Goal: Transaction & Acquisition: Purchase product/service

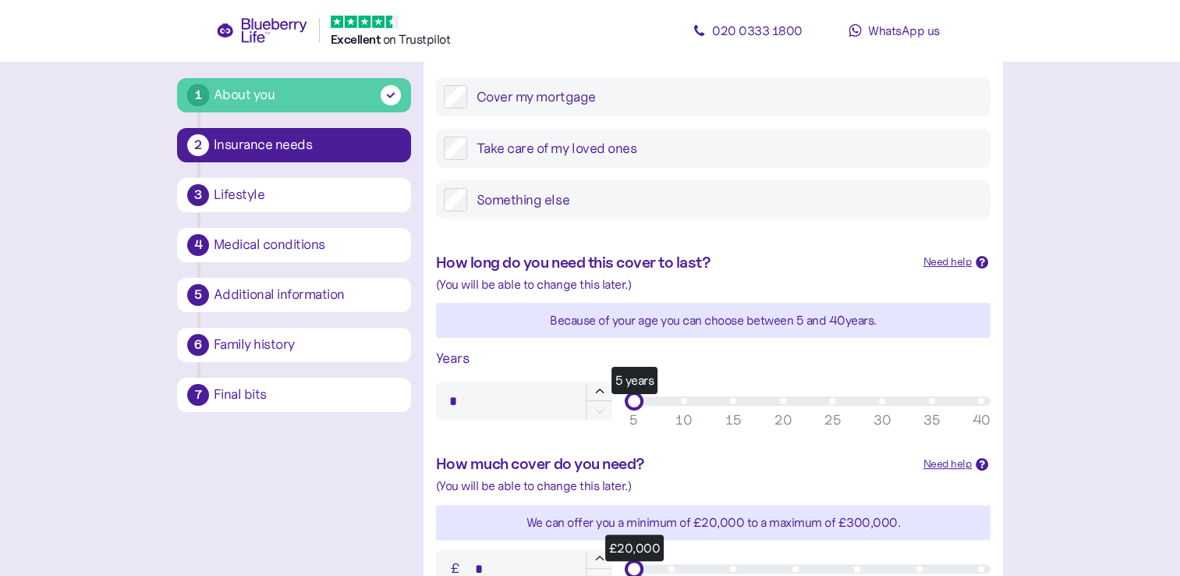
scroll to position [312, 0]
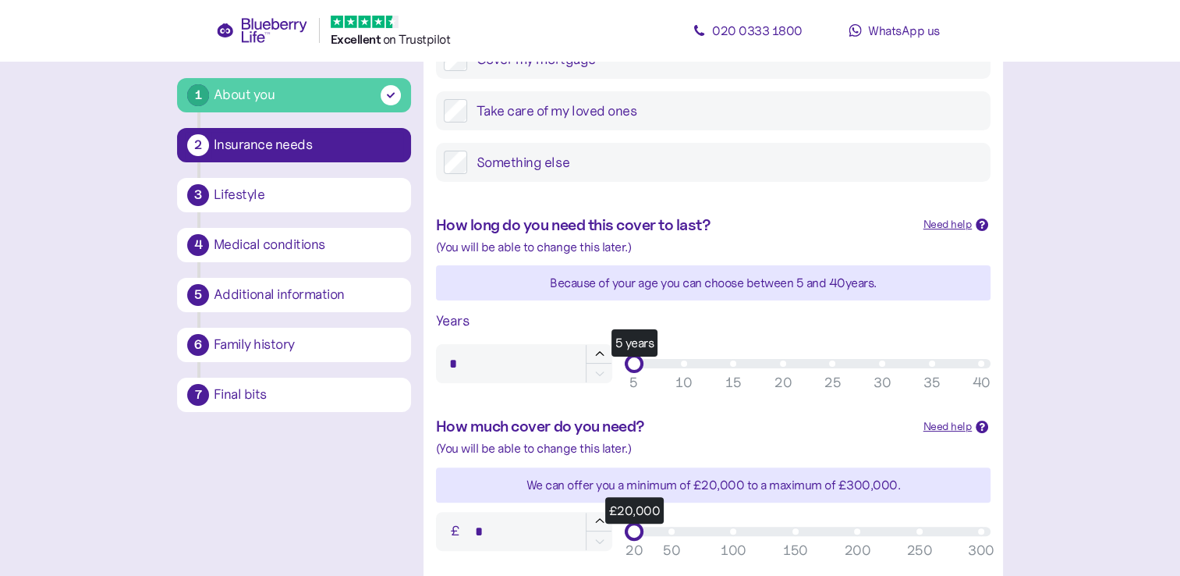
click at [881, 367] on div "5 years" at bounding box center [807, 363] width 347 height 9
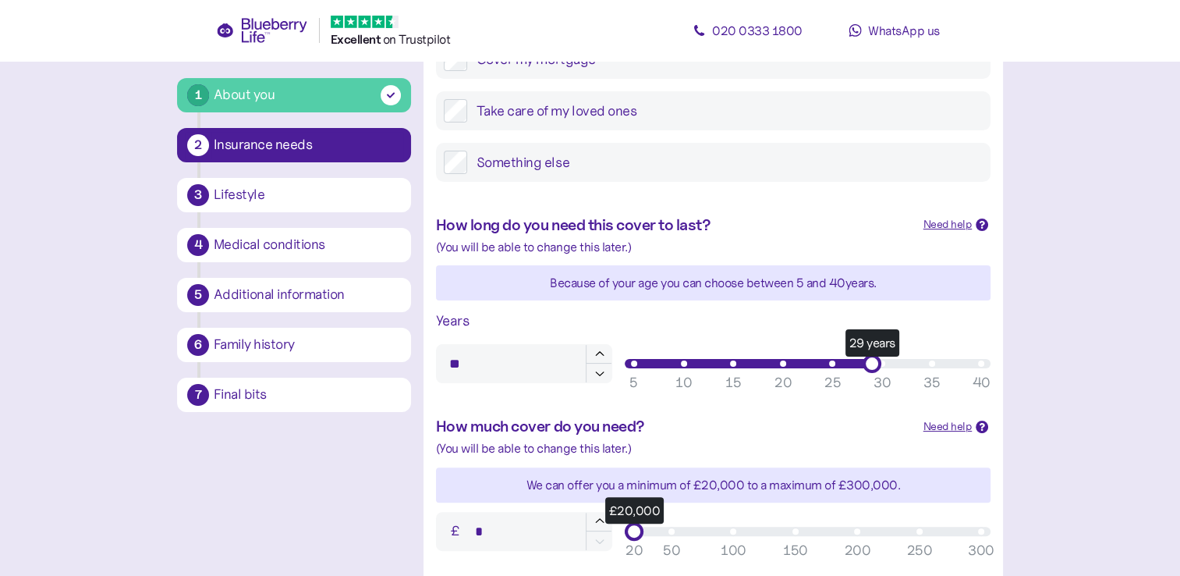
click at [981, 364] on div "29 years" at bounding box center [807, 363] width 347 height 9
type input "**"
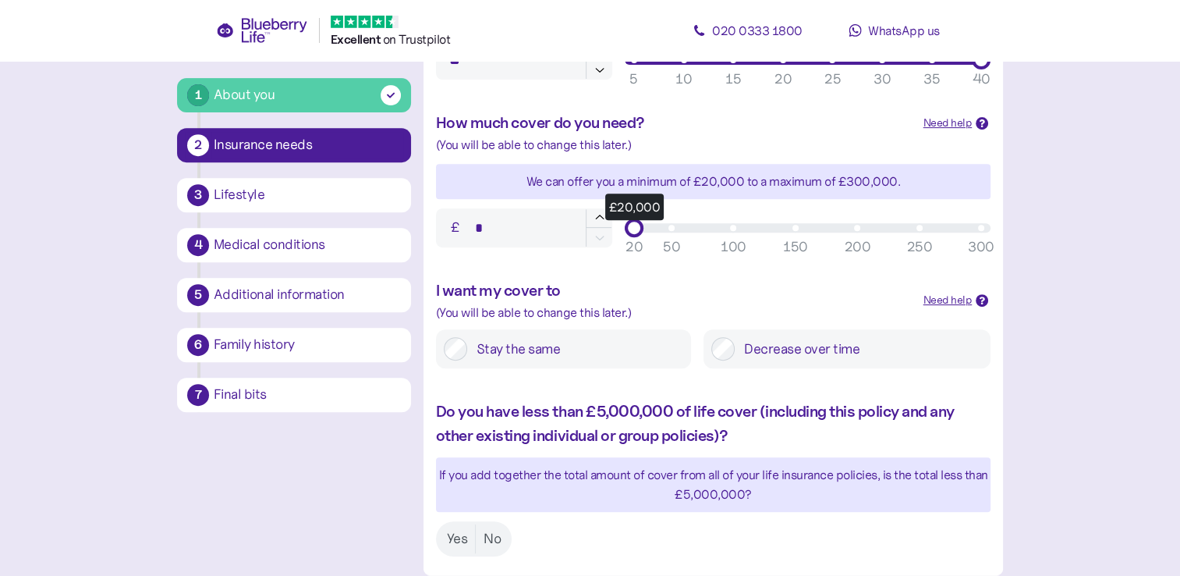
scroll to position [624, 0]
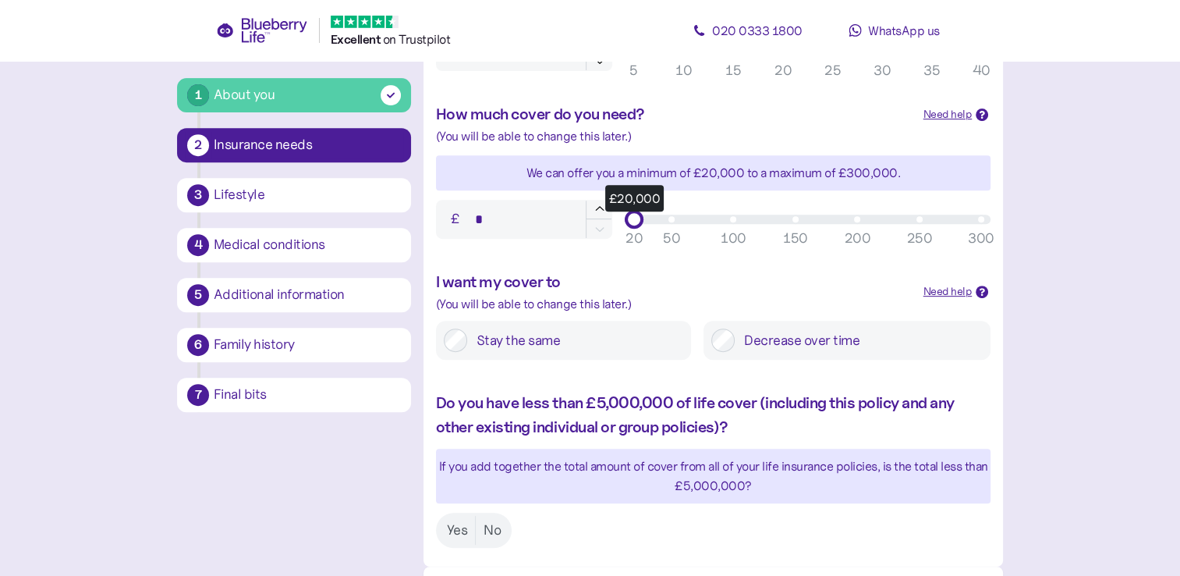
drag, startPoint x: 636, startPoint y: 200, endPoint x: 664, endPoint y: 204, distance: 28.4
click at [664, 204] on div "£ * £20,000 50 100 150 200 250 300 20" at bounding box center [713, 218] width 567 height 51
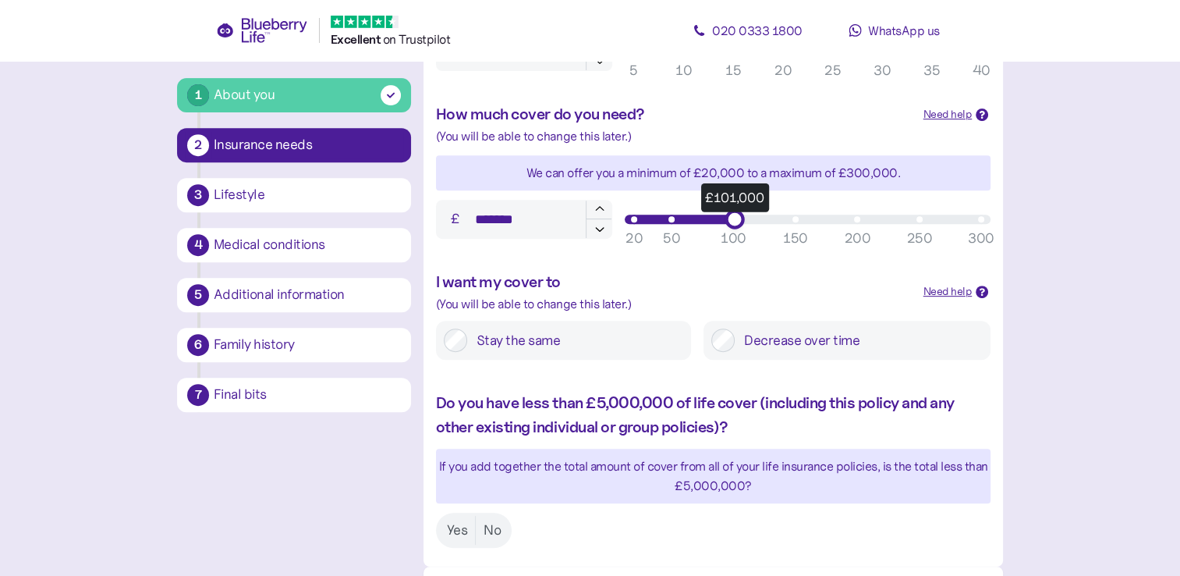
type input "*******"
drag, startPoint x: 633, startPoint y: 218, endPoint x: 729, endPoint y: 222, distance: 96.0
click at [729, 222] on div "£100,000" at bounding box center [734, 219] width 20 height 20
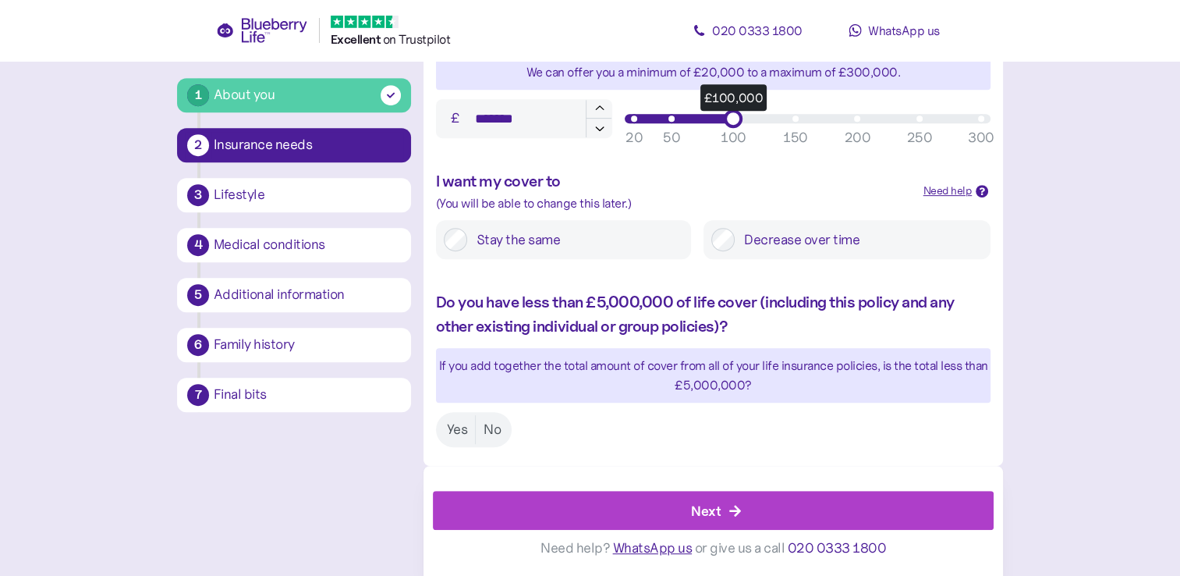
drag, startPoint x: 489, startPoint y: 423, endPoint x: 574, endPoint y: 433, distance: 85.6
click at [489, 423] on label "No" at bounding box center [492, 429] width 33 height 29
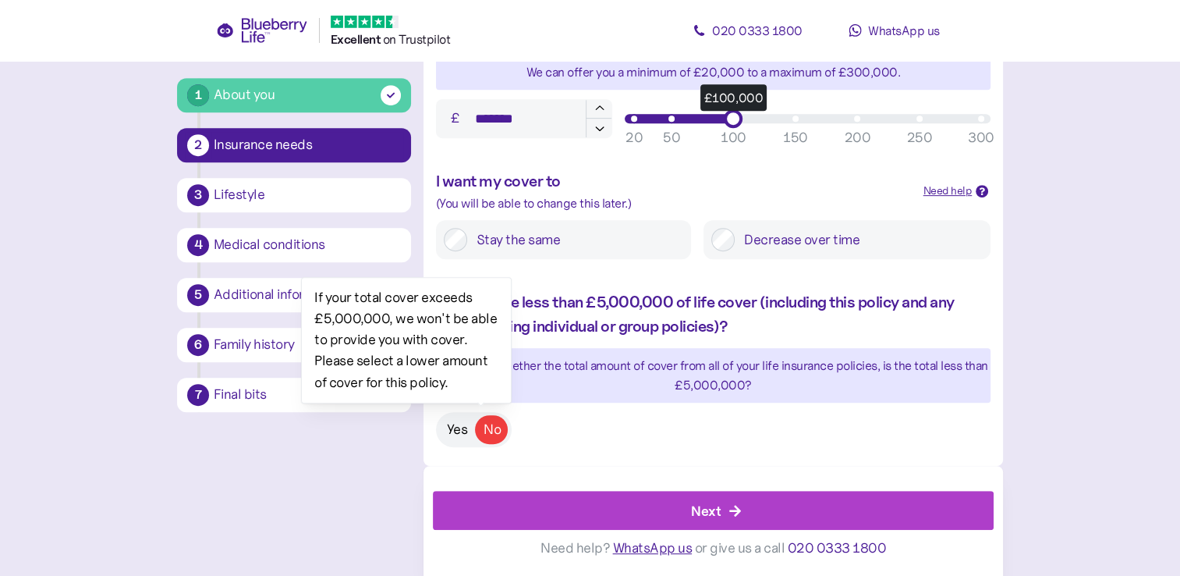
click at [462, 432] on label "Yes" at bounding box center [457, 429] width 37 height 29
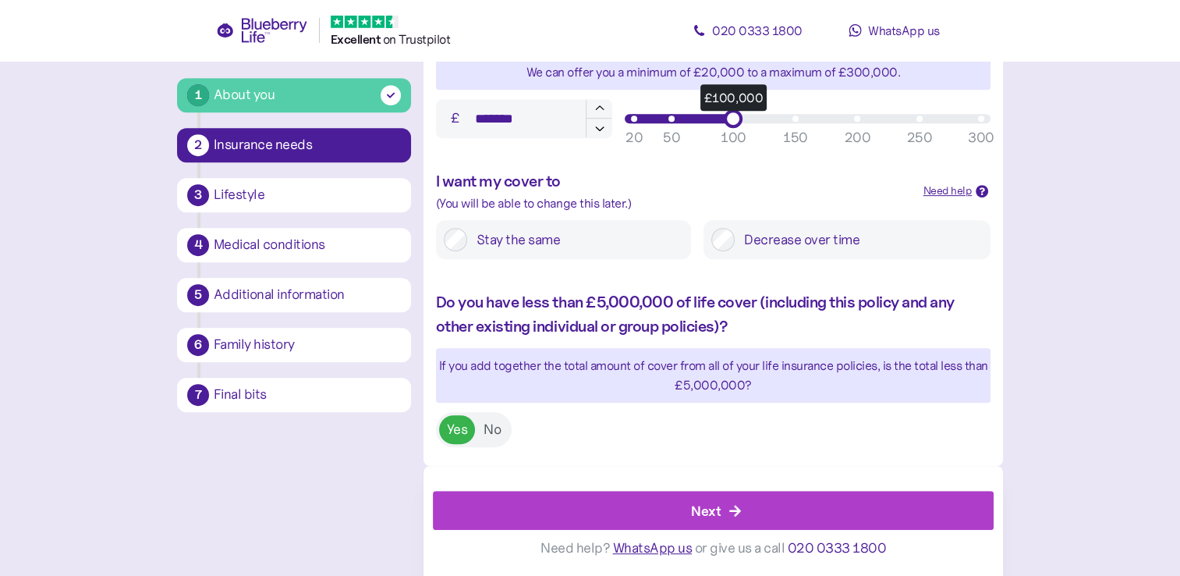
click at [708, 507] on div "Next" at bounding box center [706, 510] width 30 height 21
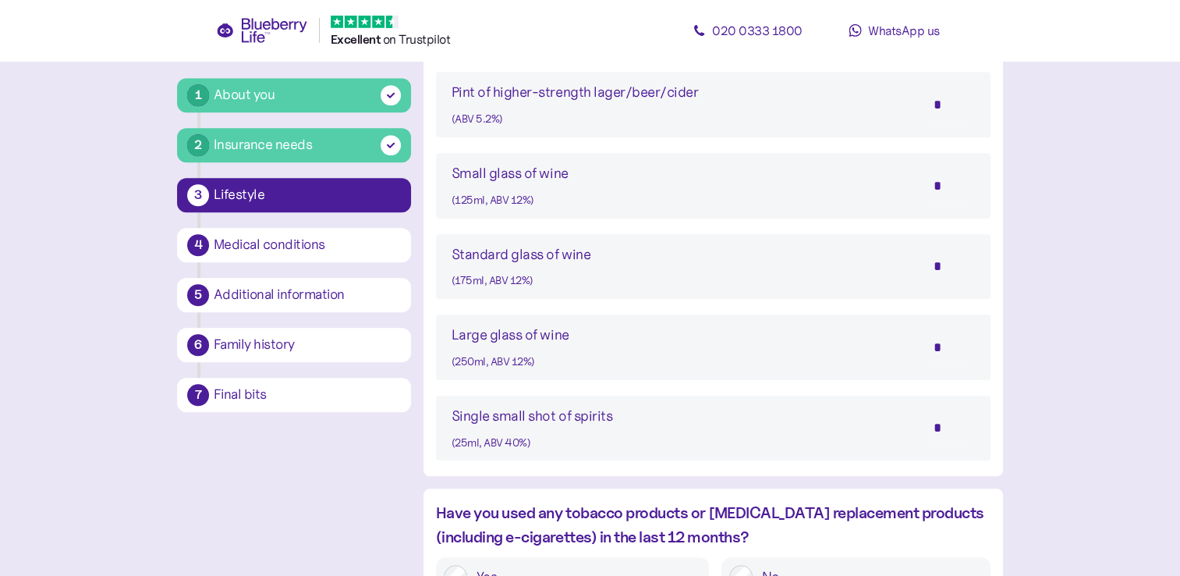
scroll to position [1248, 0]
click at [936, 350] on input "*" at bounding box center [947, 346] width 55 height 39
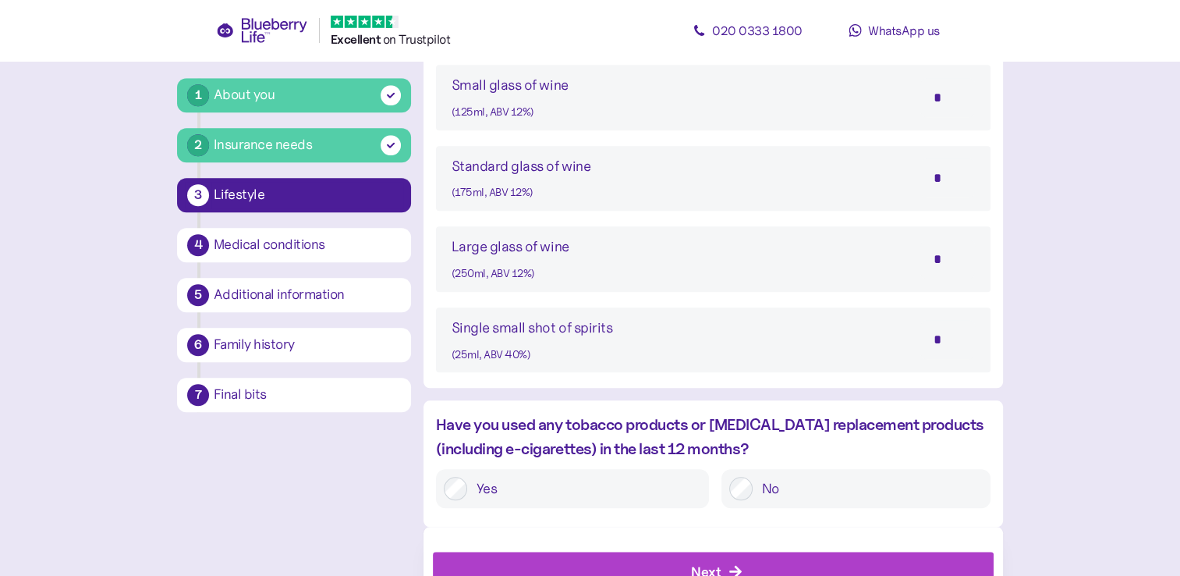
scroll to position [1396, 0]
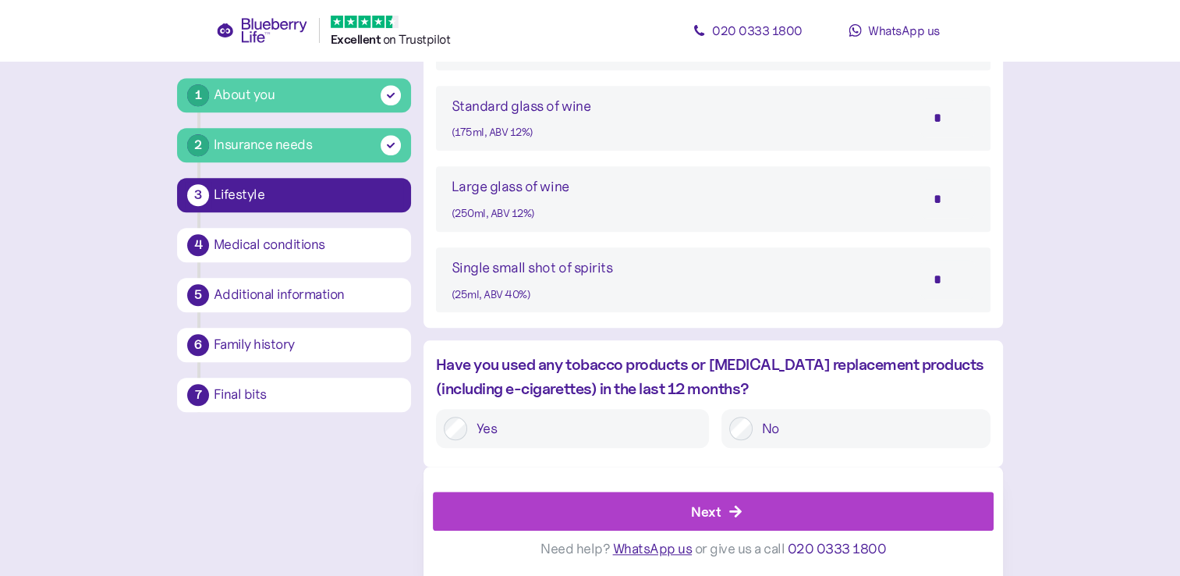
type input "*"
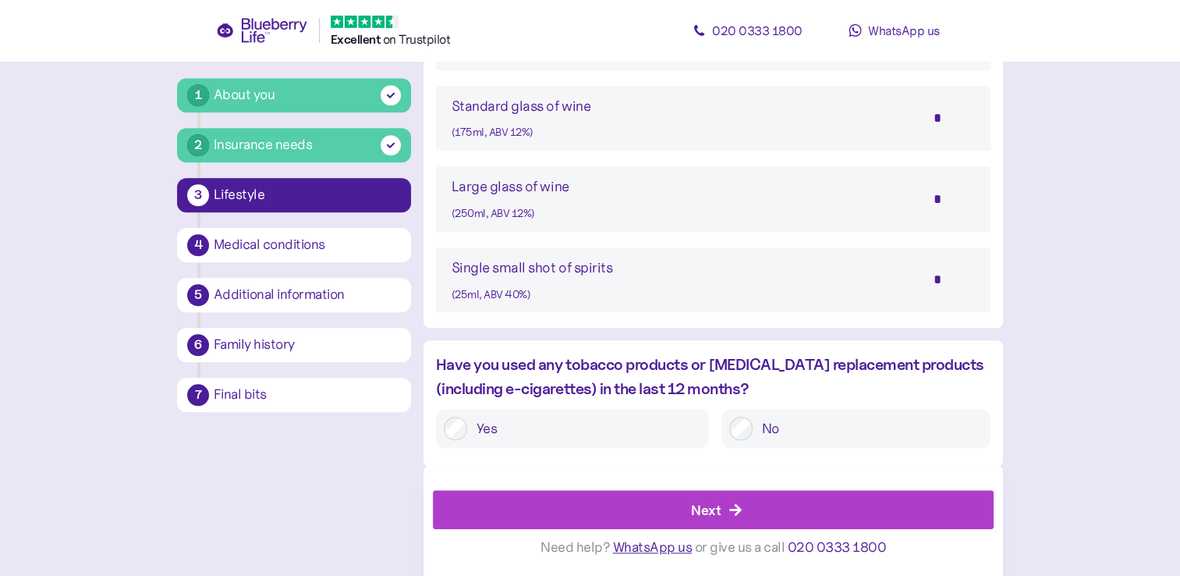
click at [732, 509] on icon "button" at bounding box center [736, 510] width 14 height 14
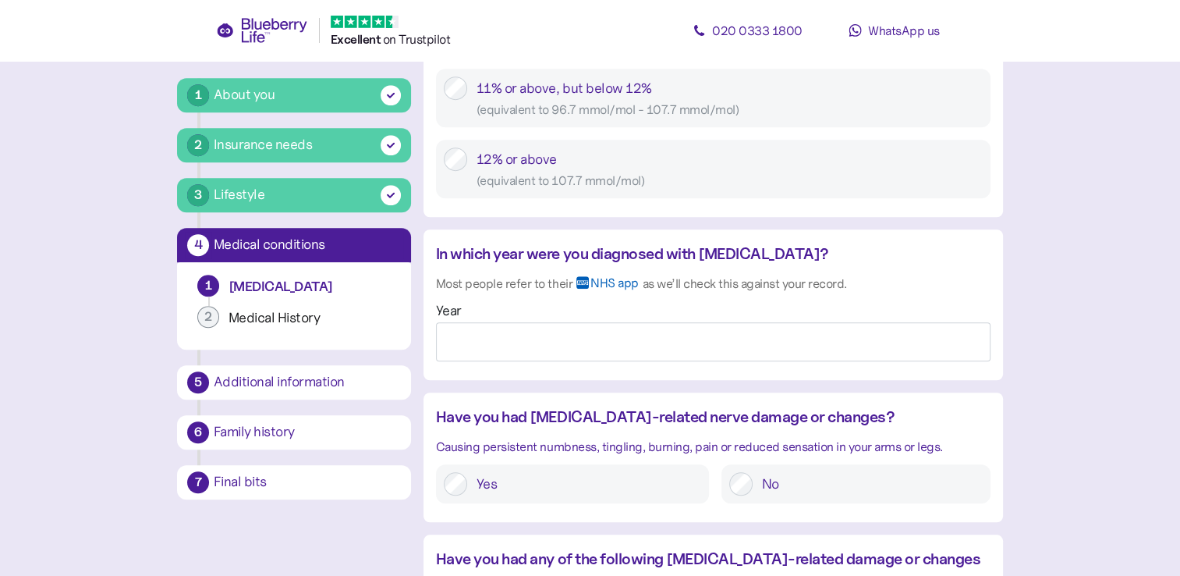
scroll to position [1170, 0]
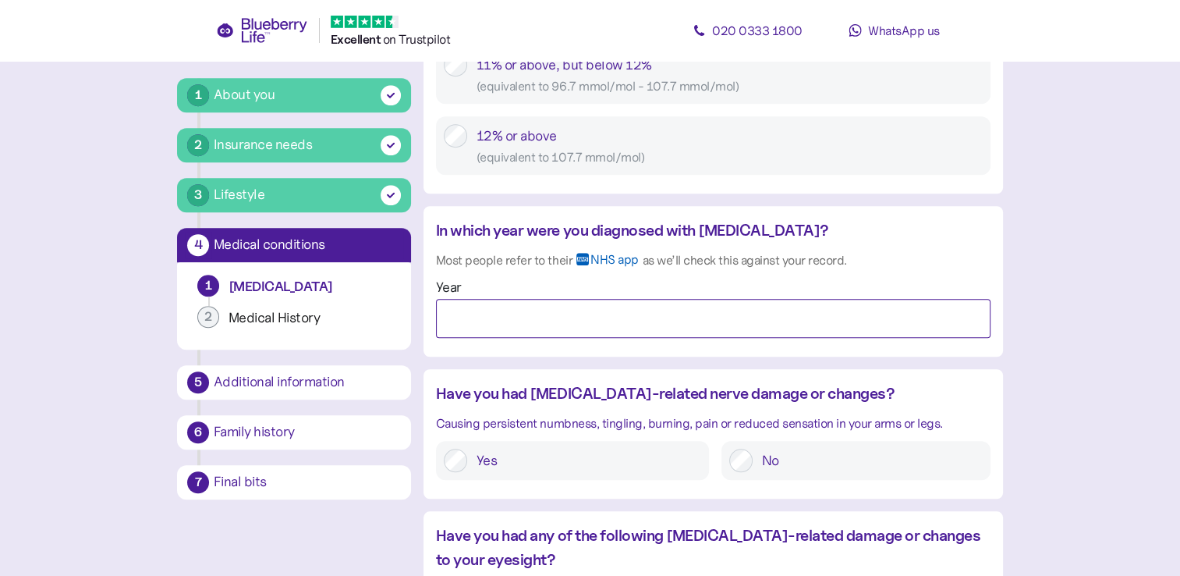
click at [548, 318] on input "Year" at bounding box center [713, 318] width 555 height 39
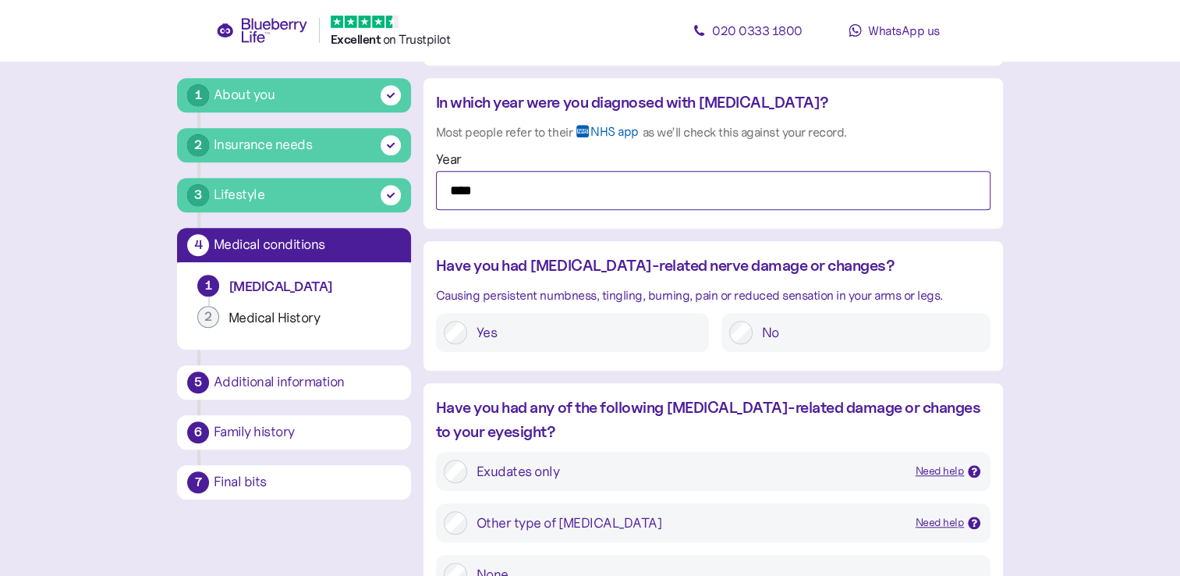
scroll to position [1326, 0]
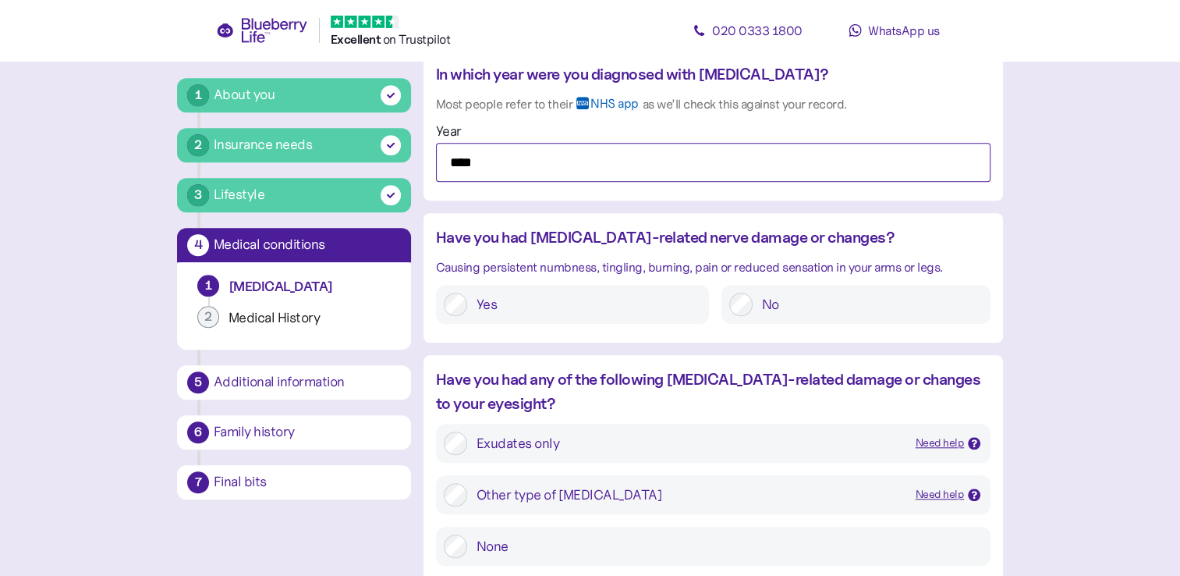
type input "****"
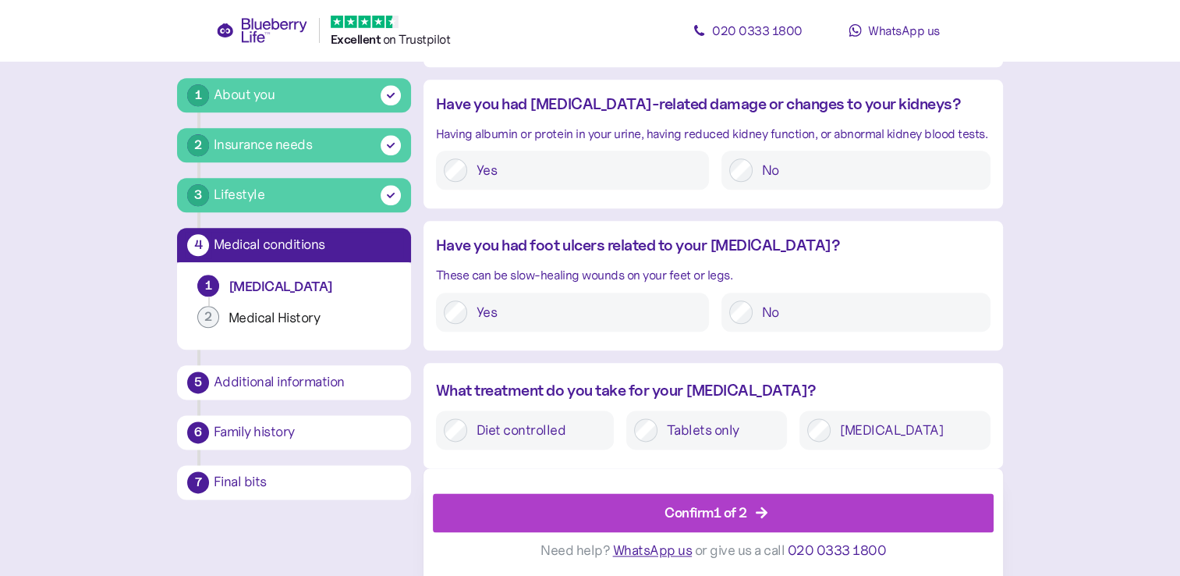
scroll to position [1846, 0]
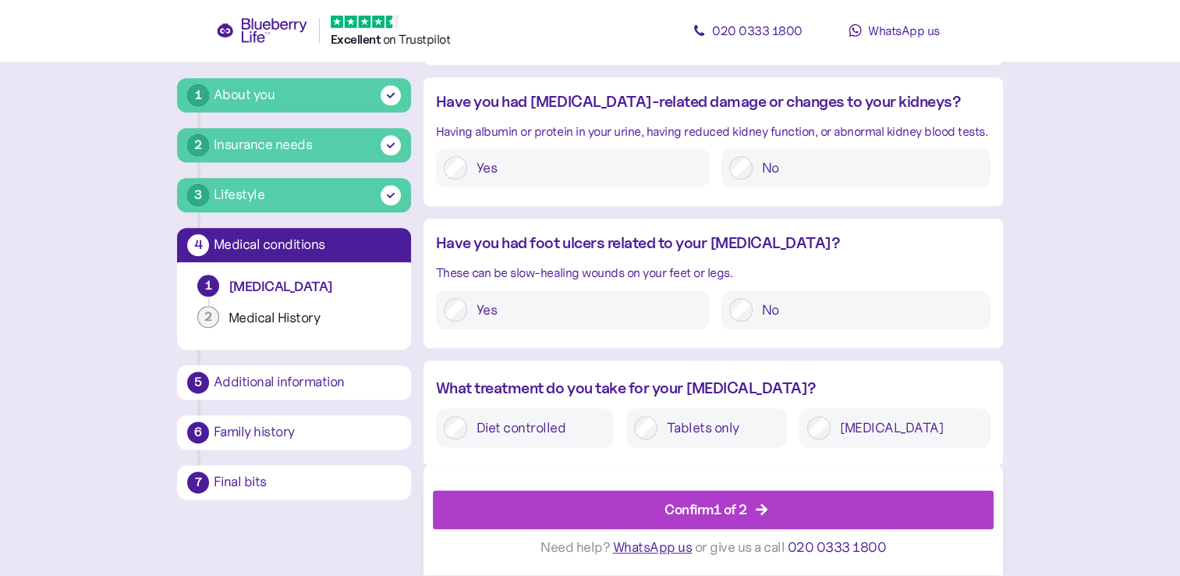
click at [758, 510] on icon "button" at bounding box center [762, 510] width 12 height 12
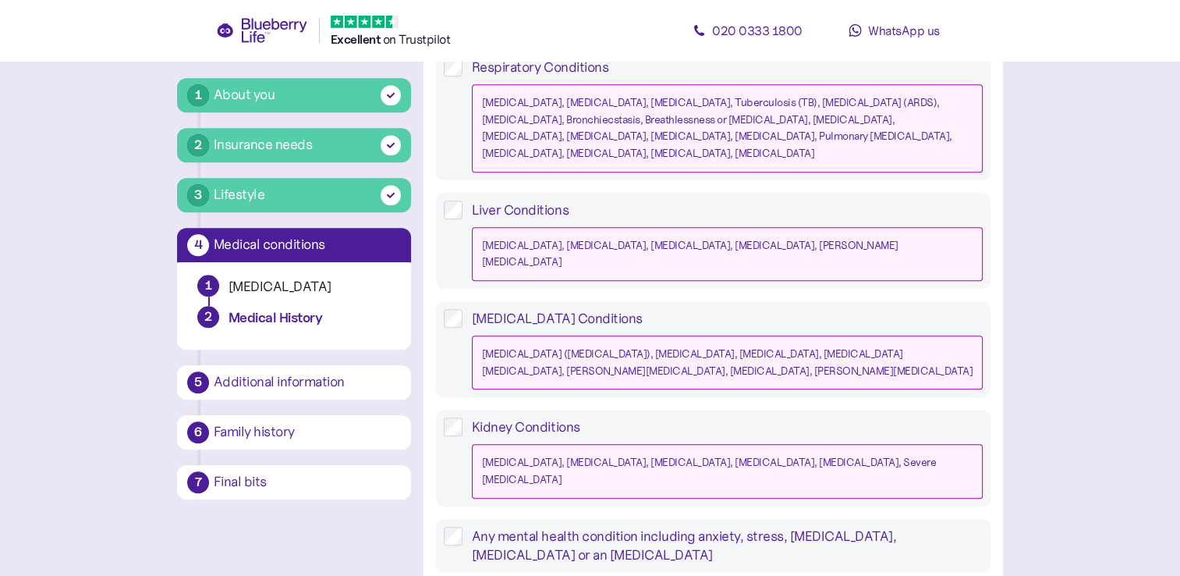
scroll to position [1482, 0]
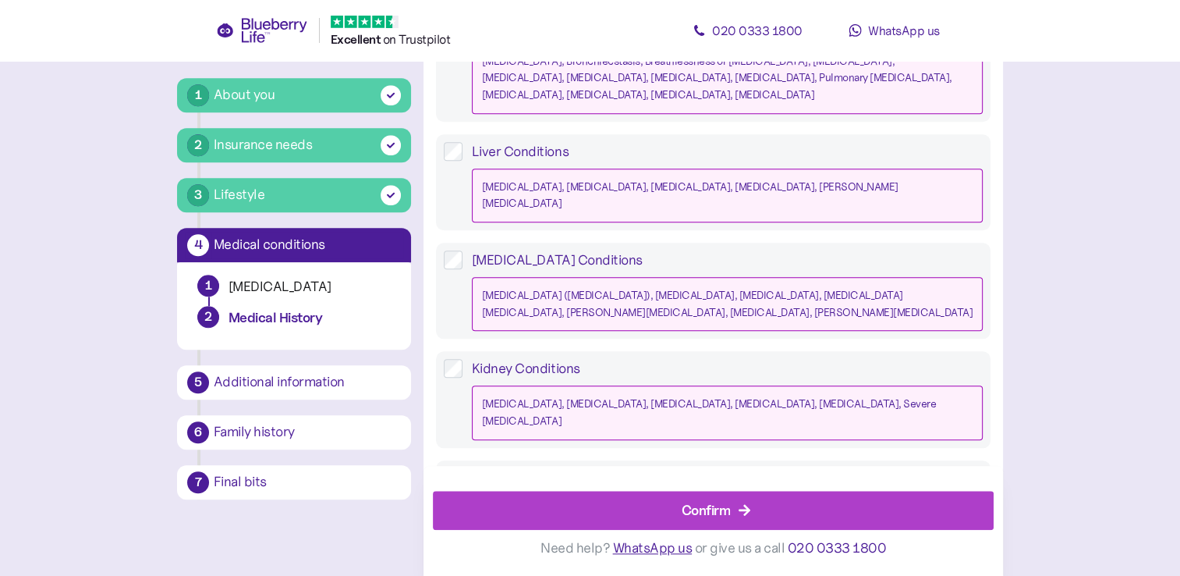
click at [712, 508] on div "Confirm" at bounding box center [706, 509] width 49 height 21
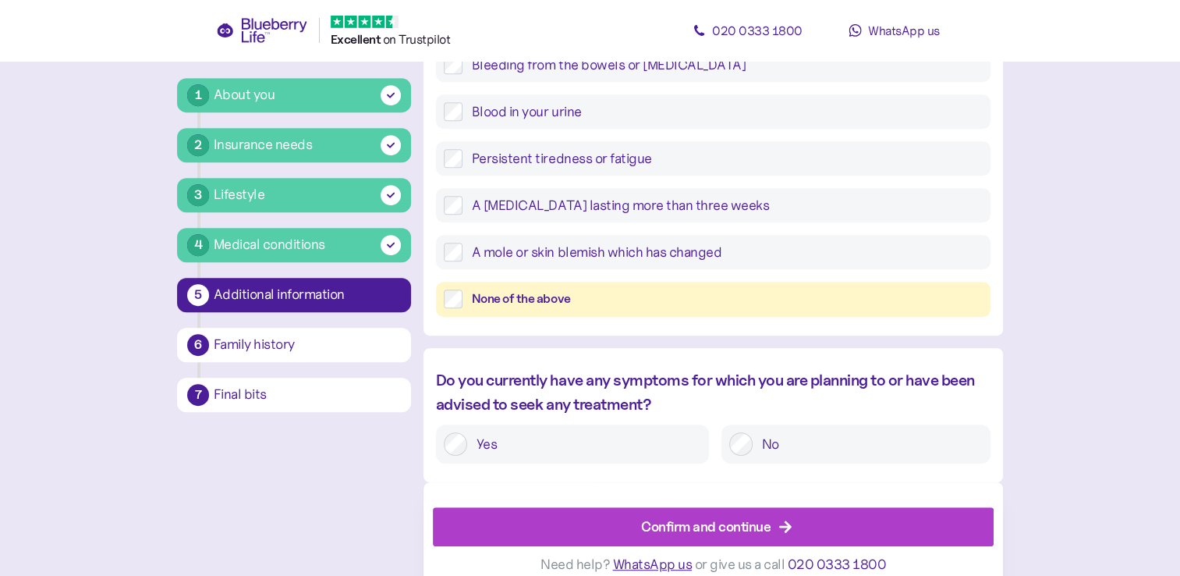
scroll to position [702, 0]
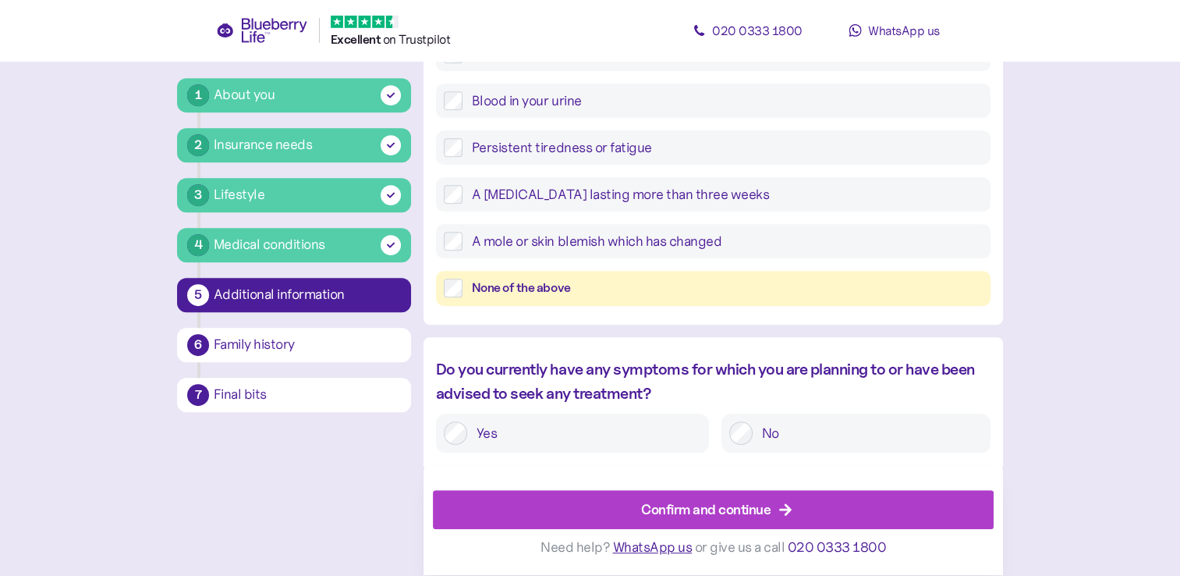
click at [761, 513] on div "Confirm and continue" at bounding box center [705, 509] width 129 height 21
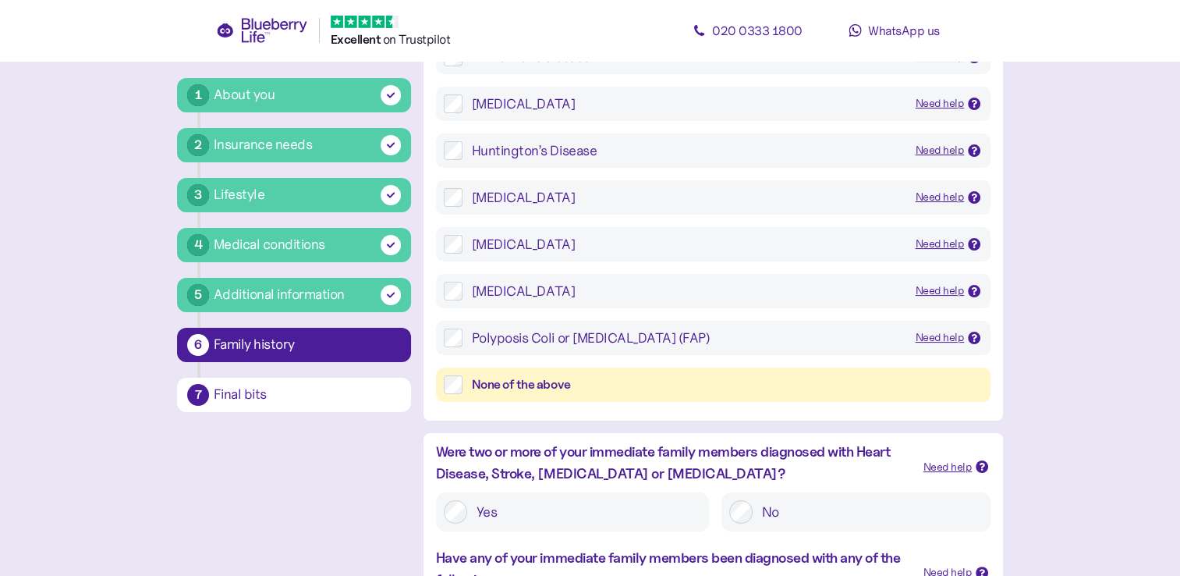
scroll to position [234, 0]
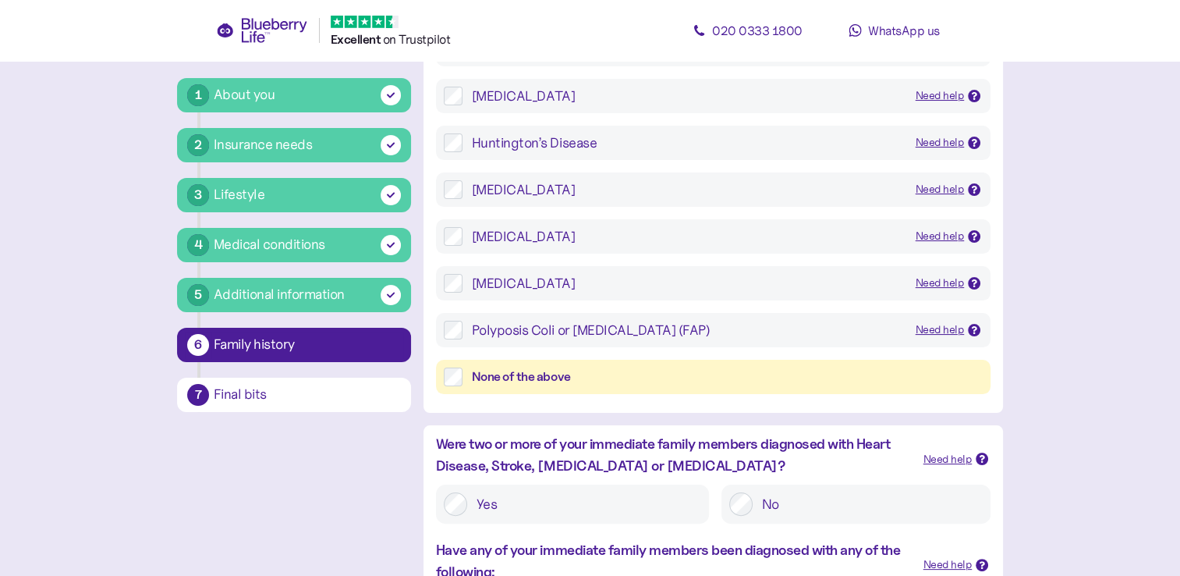
click at [463, 379] on label "None of the above" at bounding box center [723, 377] width 520 height 20
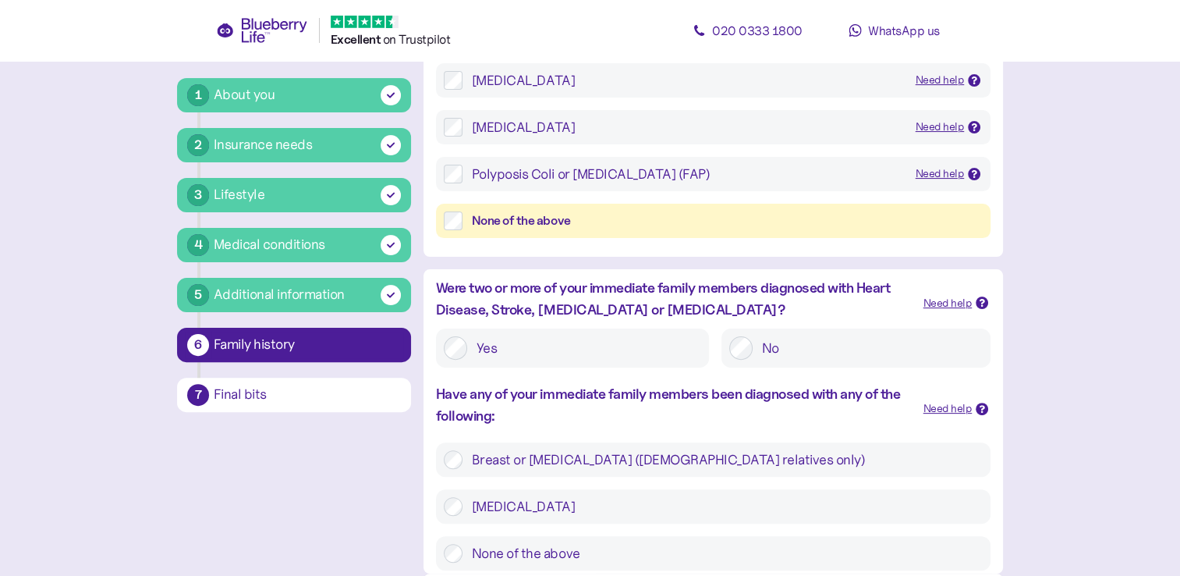
scroll to position [497, 0]
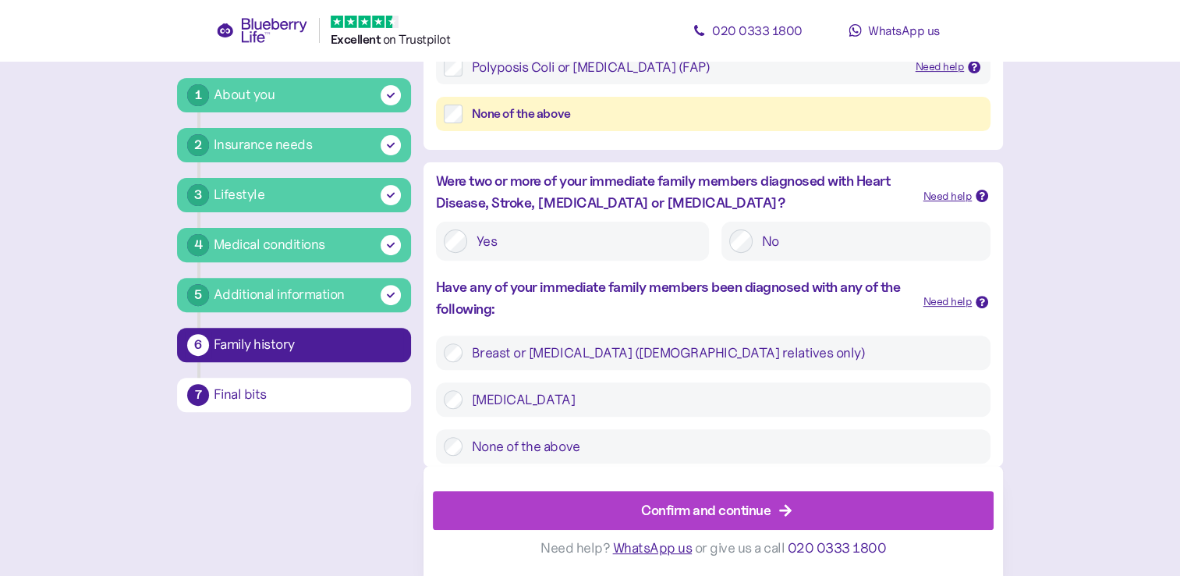
click at [662, 501] on div "Confirm and continue" at bounding box center [705, 509] width 129 height 21
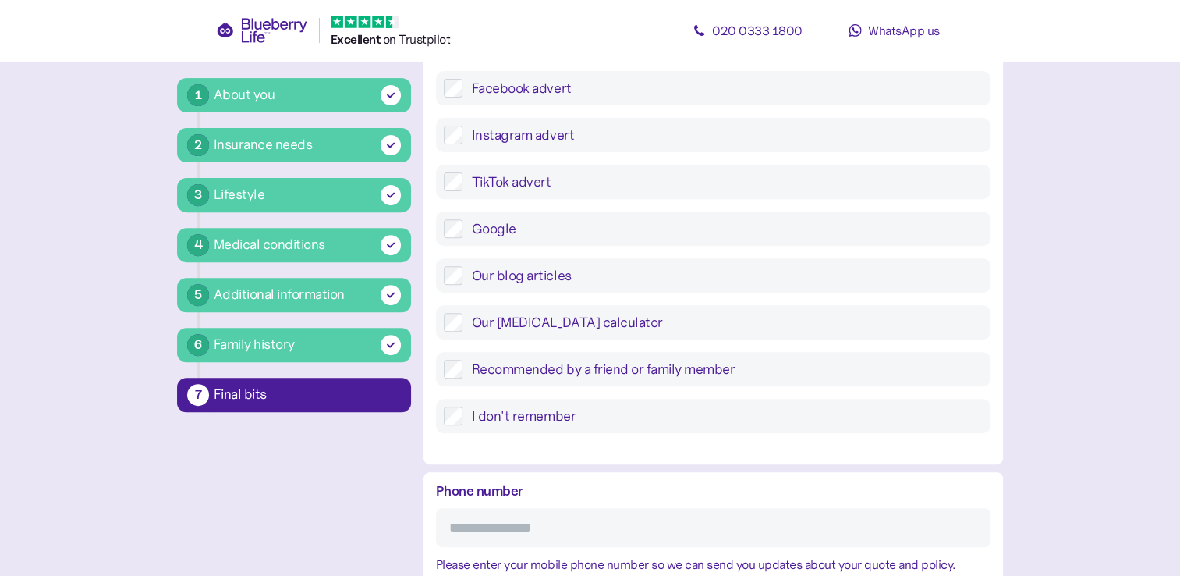
scroll to position [676, 0]
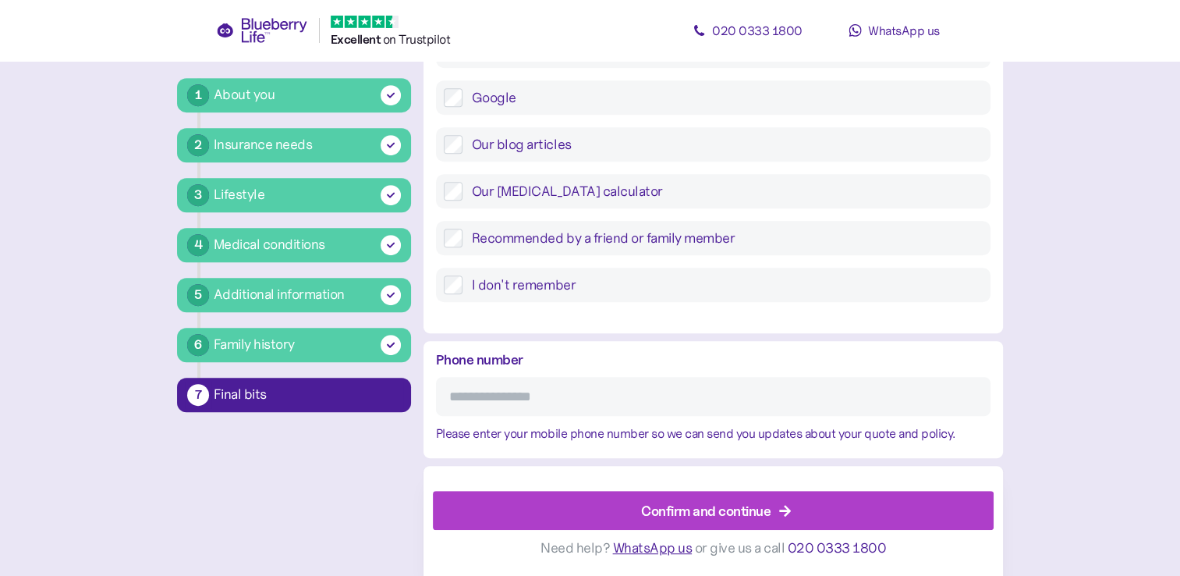
click at [602, 398] on input "Phone number" at bounding box center [713, 396] width 555 height 39
type input "**********"
click at [705, 504] on div "Confirm and continue" at bounding box center [705, 509] width 129 height 21
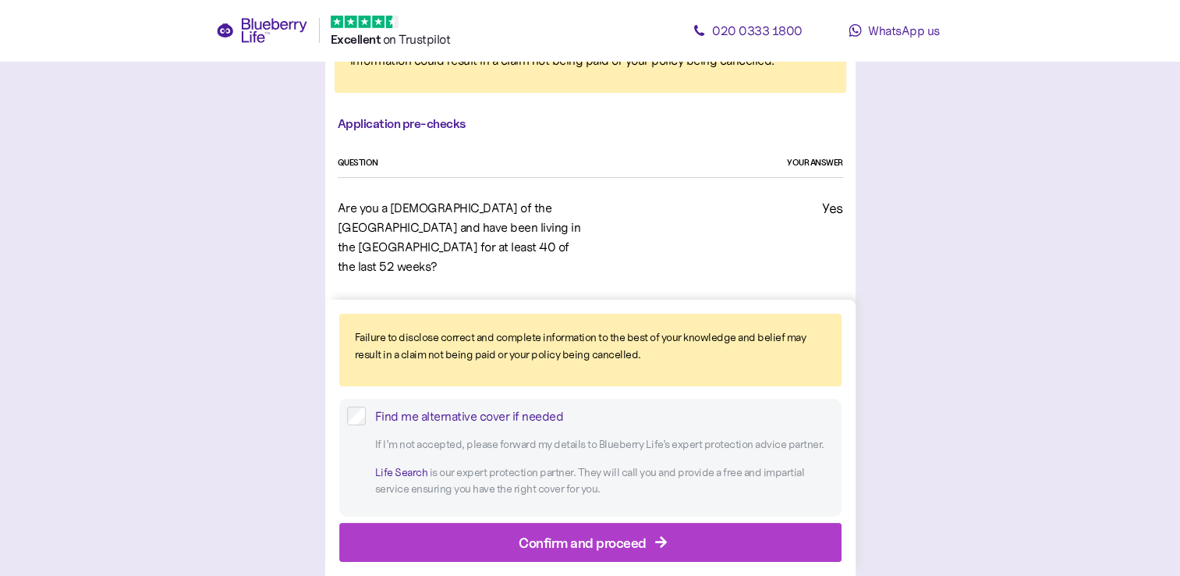
scroll to position [156, 0]
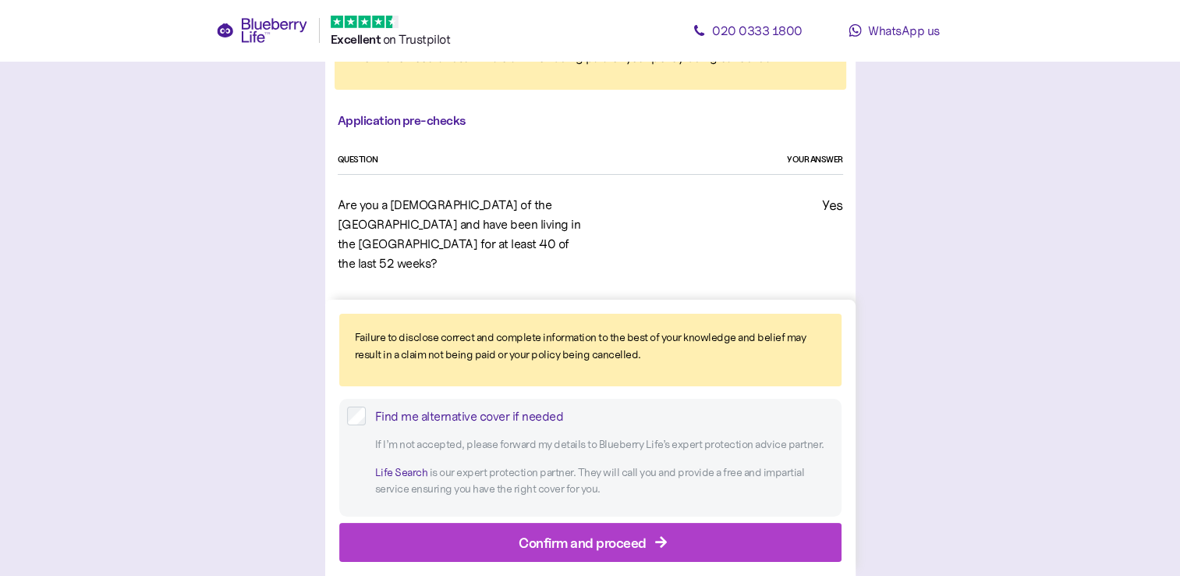
drag, startPoint x: 646, startPoint y: 545, endPoint x: 650, endPoint y: 534, distance: 12.3
click at [646, 541] on div "Confirm and proceed" at bounding box center [583, 541] width 128 height 21
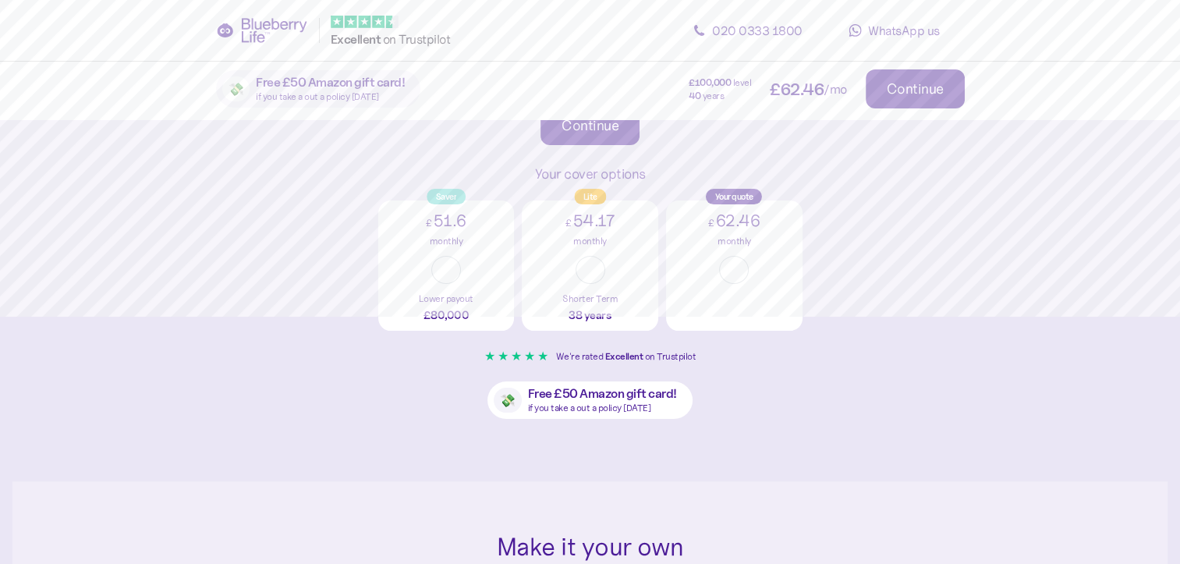
scroll to position [468, 0]
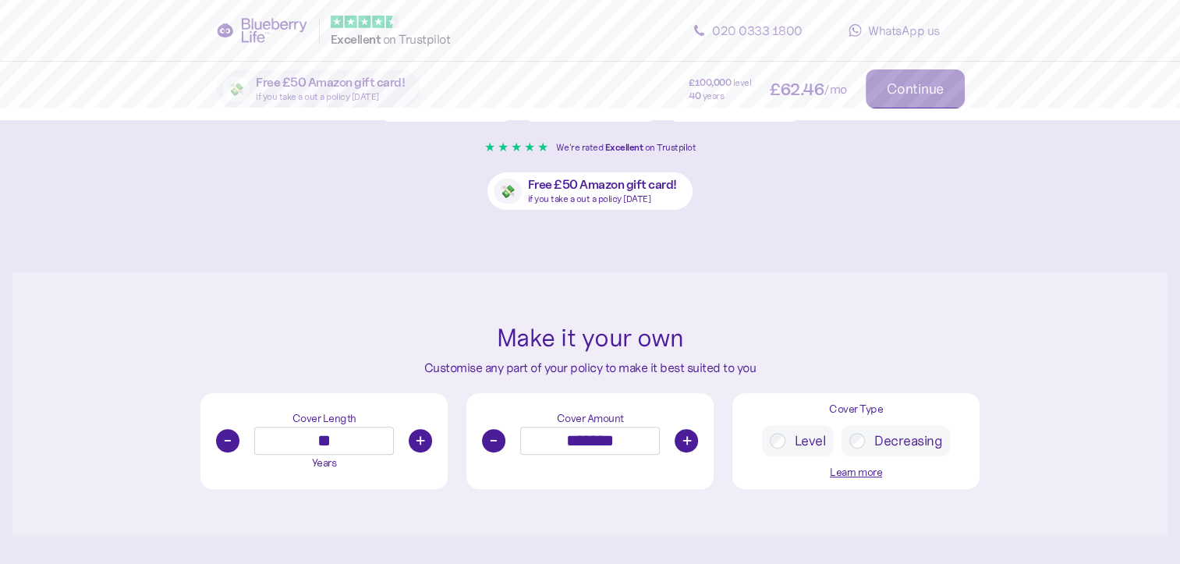
click at [490, 442] on button "-" at bounding box center [493, 440] width 23 height 23
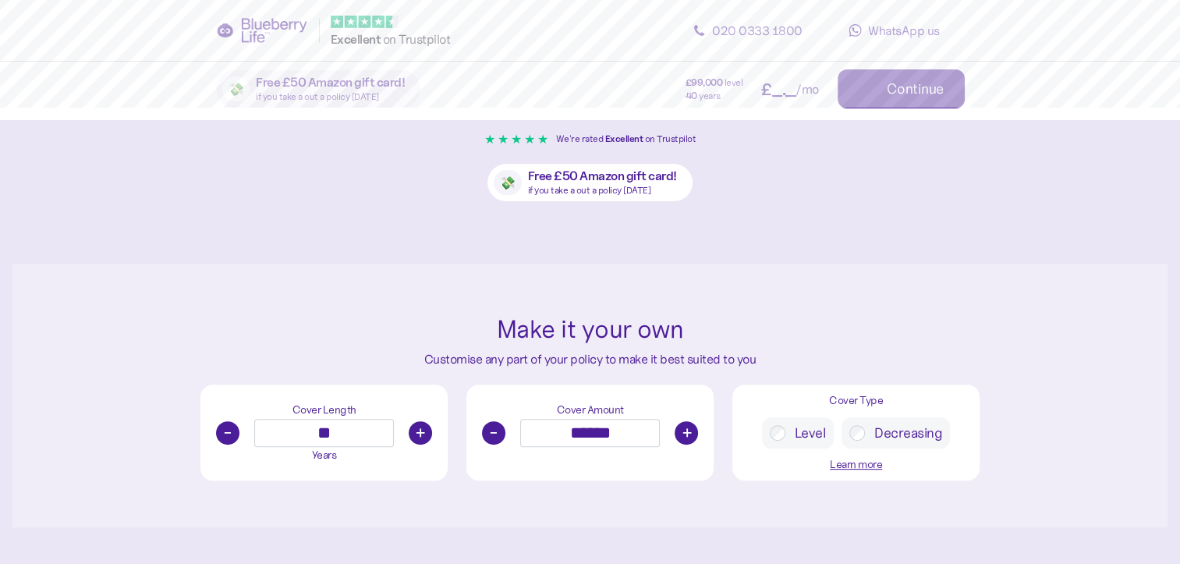
click at [490, 442] on button "-" at bounding box center [493, 432] width 23 height 23
click at [490, 441] on button "-" at bounding box center [493, 432] width 23 height 23
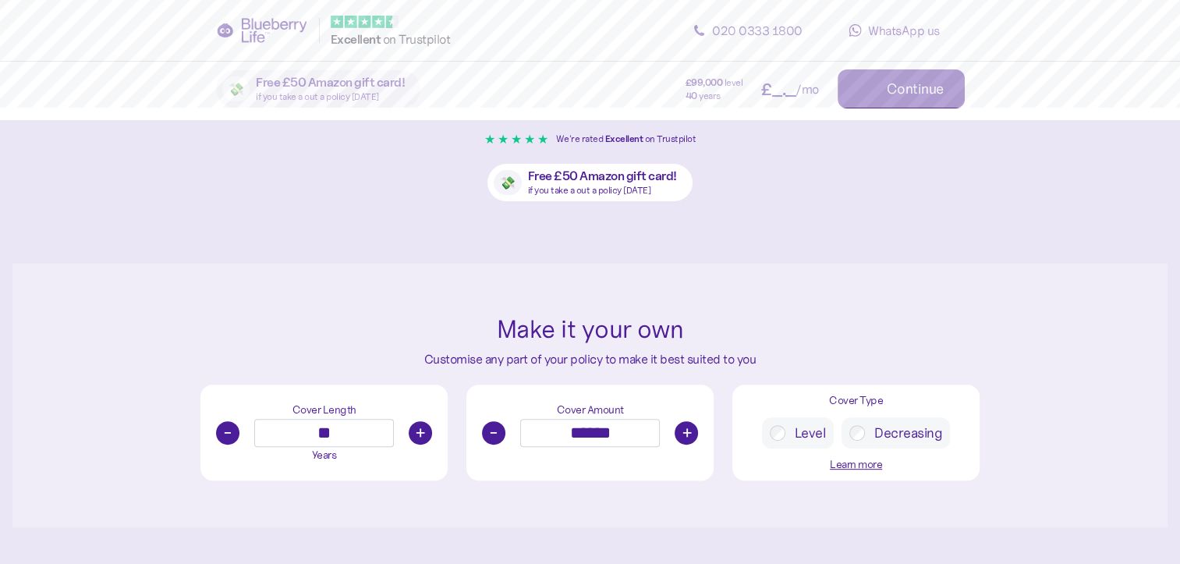
click at [490, 441] on button "-" at bounding box center [493, 432] width 23 height 23
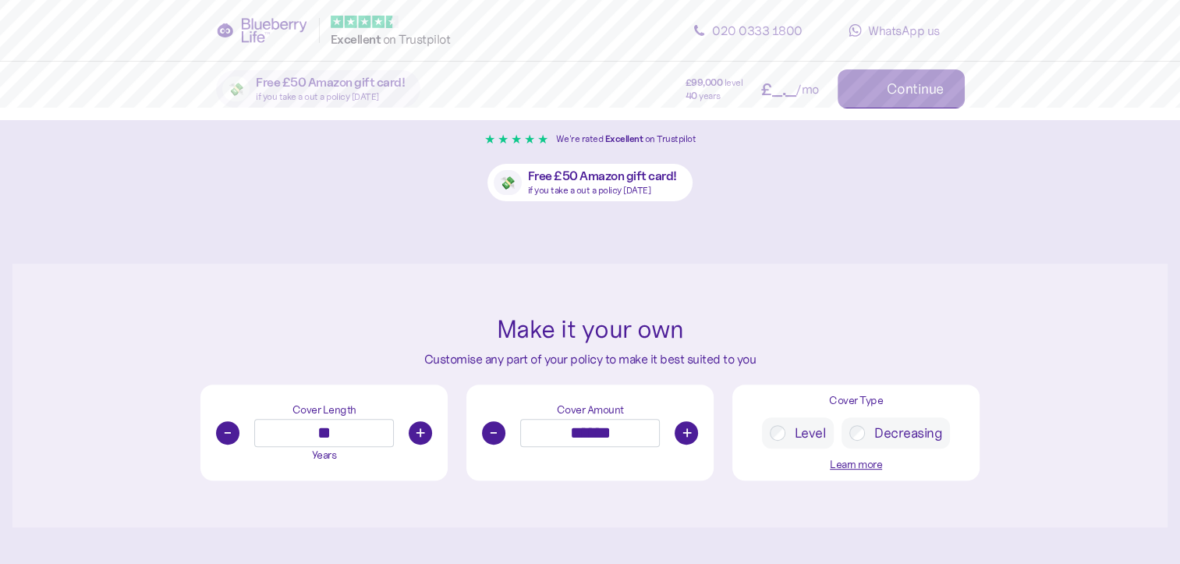
click at [490, 441] on button "-" at bounding box center [493, 432] width 23 height 23
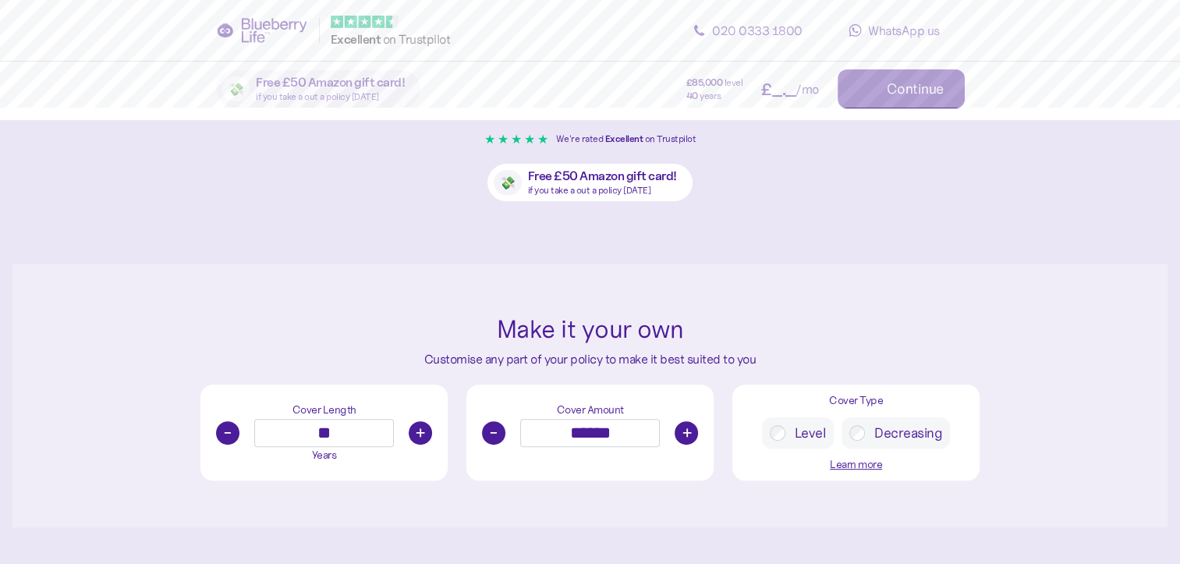
click at [491, 441] on button "-" at bounding box center [493, 432] width 23 height 23
type input "******"
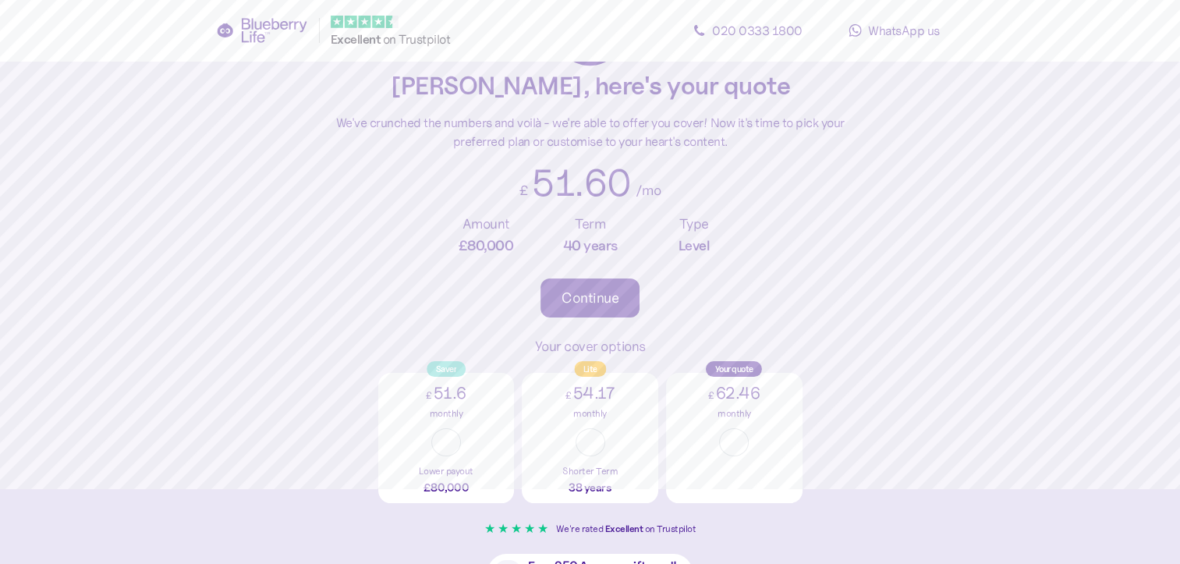
scroll to position [312, 0]
